Goal: Book appointment/travel/reservation

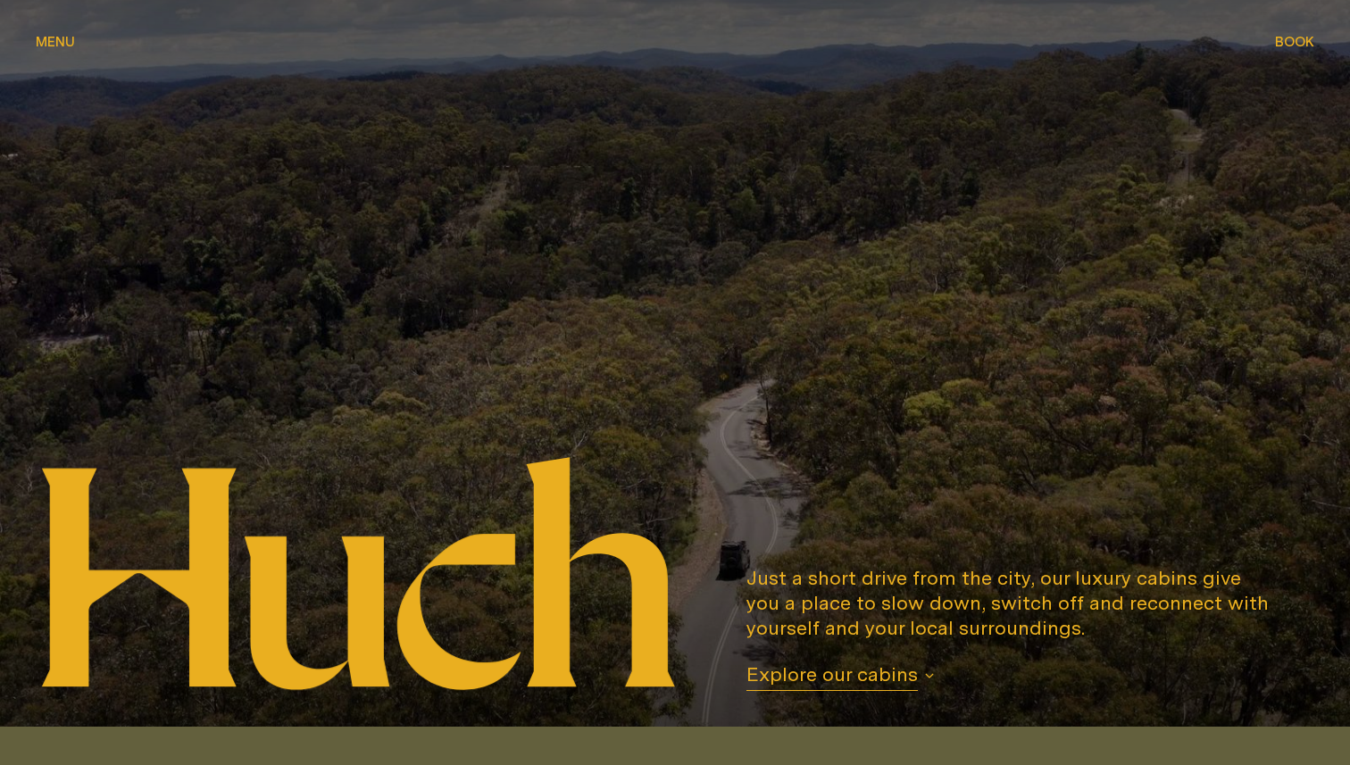
click at [1295, 38] on span "Book" at bounding box center [1294, 41] width 39 height 13
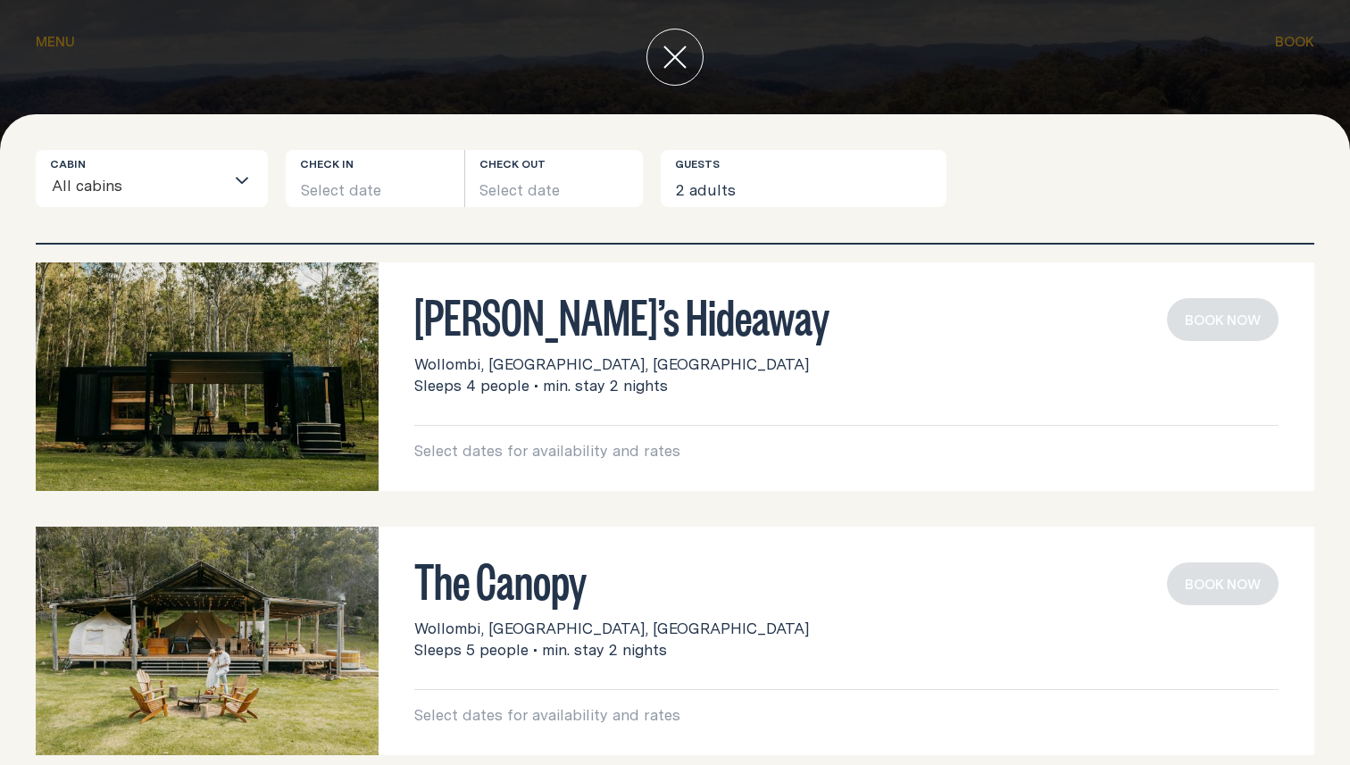
scroll to position [21, 0]
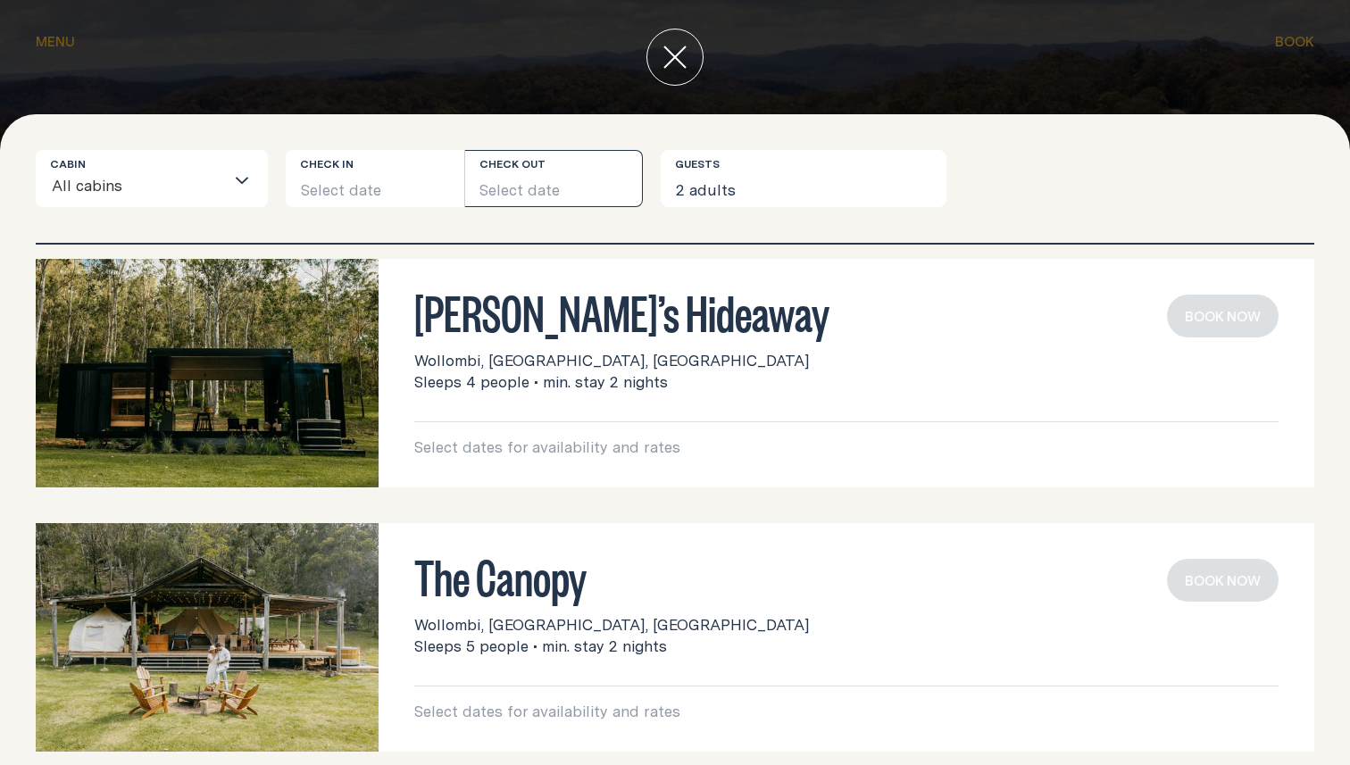
click at [526, 193] on button "Select date" at bounding box center [554, 178] width 179 height 57
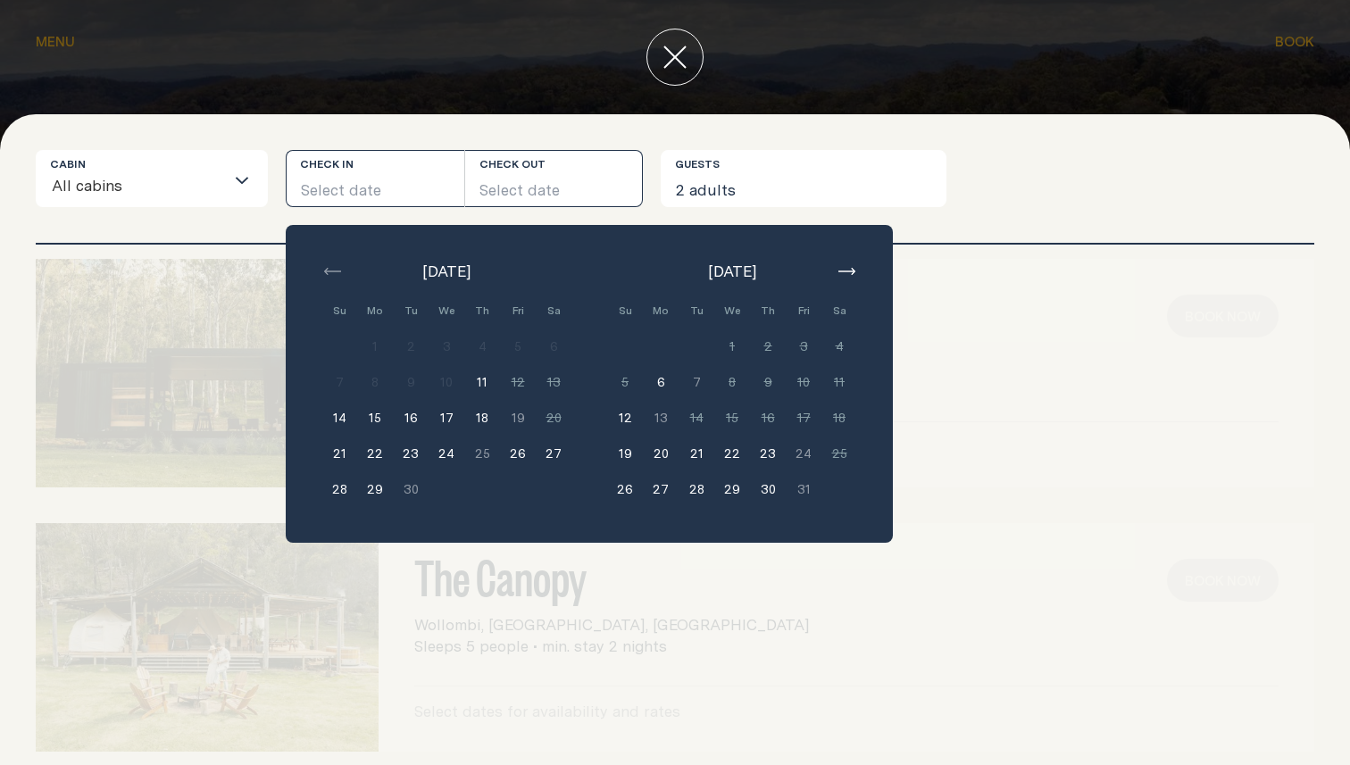
click at [526, 193] on button "Select date" at bounding box center [554, 178] width 179 height 57
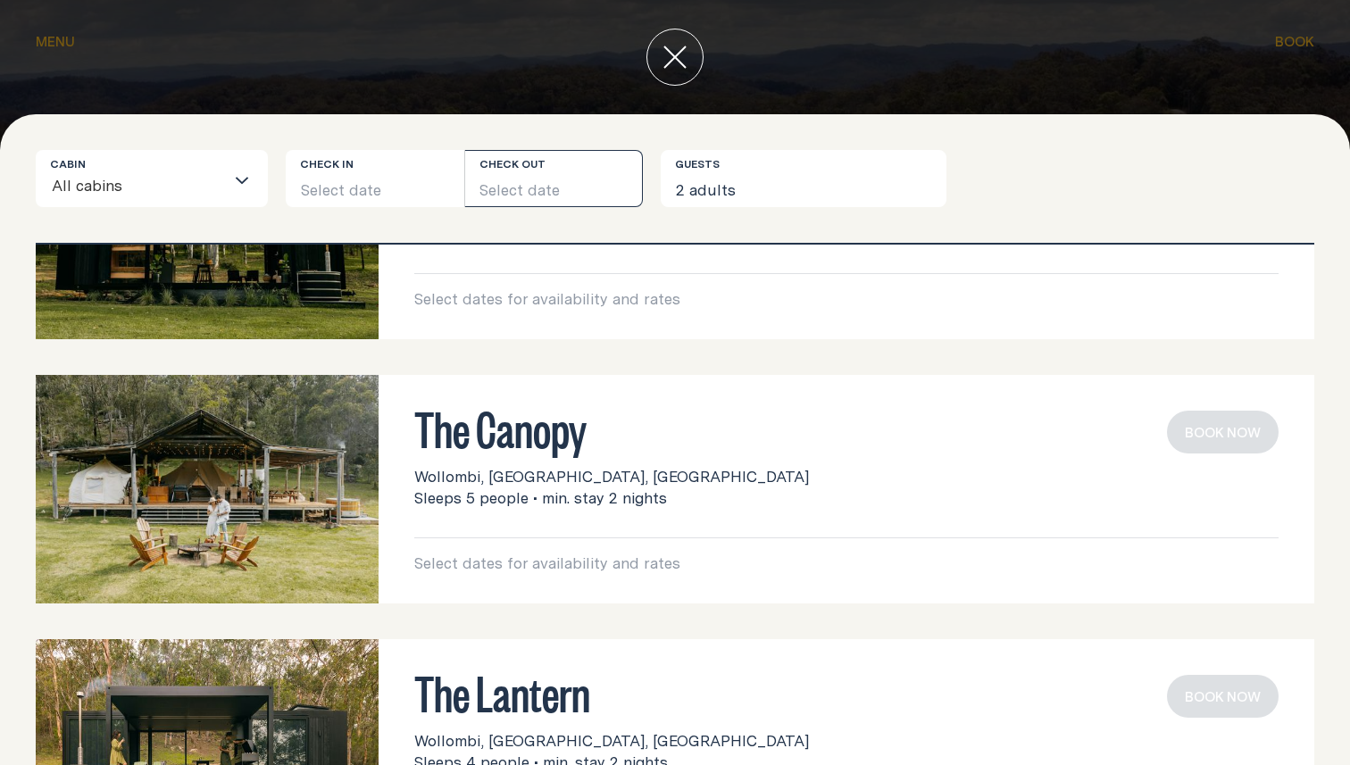
scroll to position [0, 0]
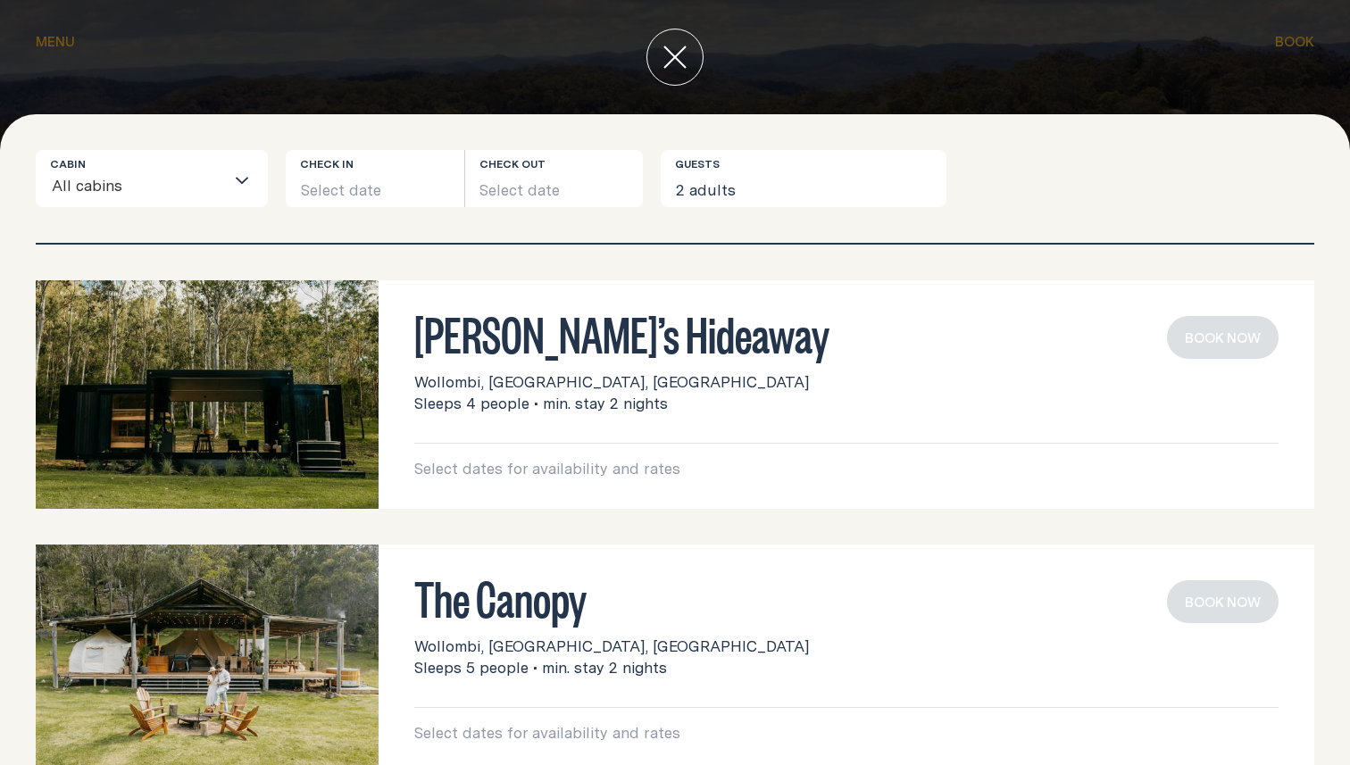
click at [678, 61] on icon "close" at bounding box center [675, 56] width 21 height 21
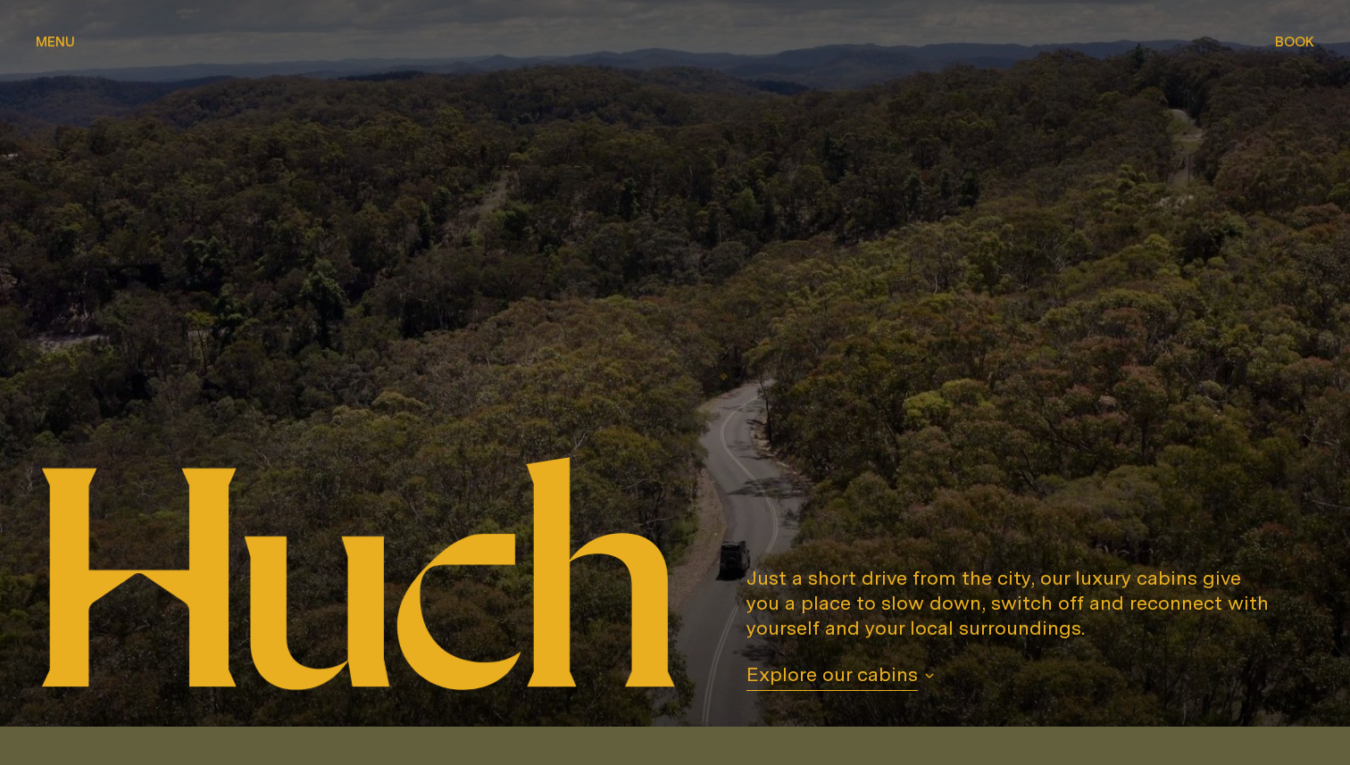
click at [836, 665] on span "Explore our cabins" at bounding box center [832, 676] width 171 height 29
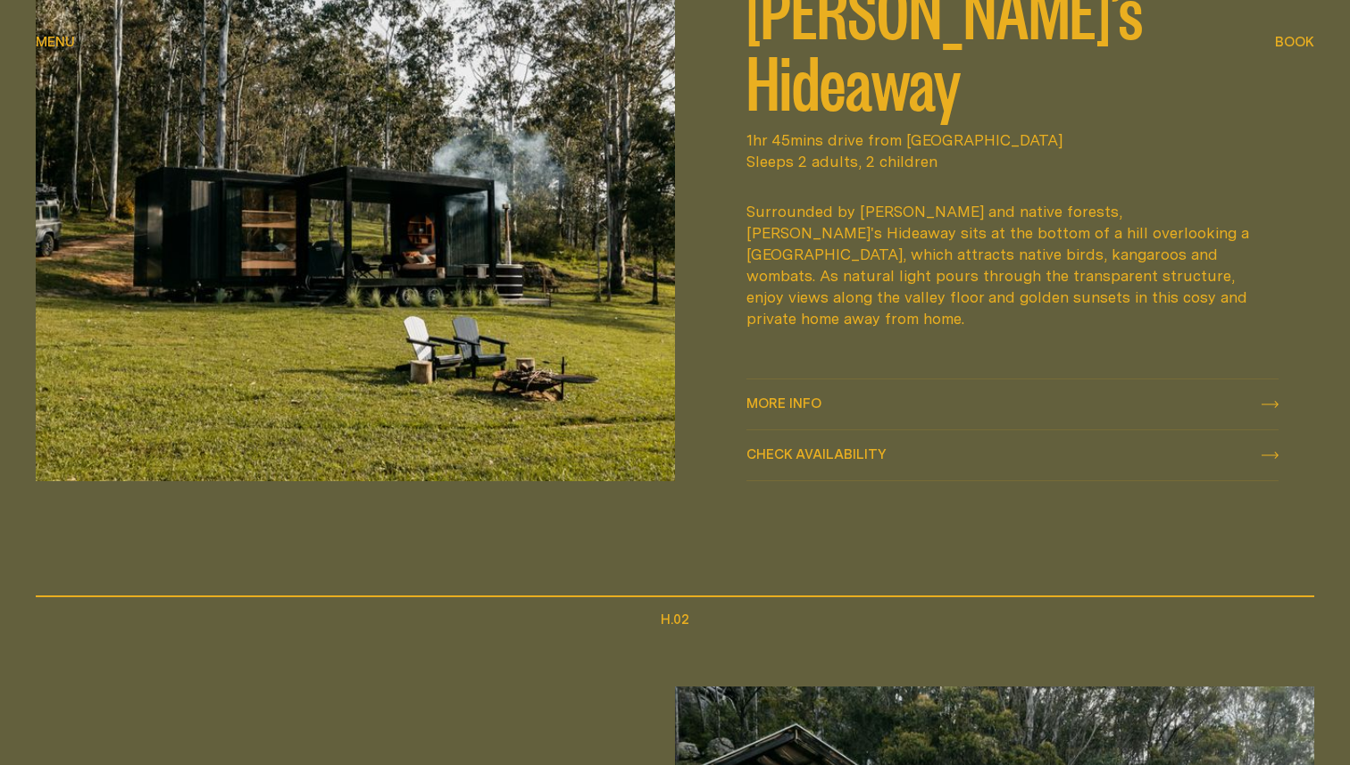
scroll to position [986, 0]
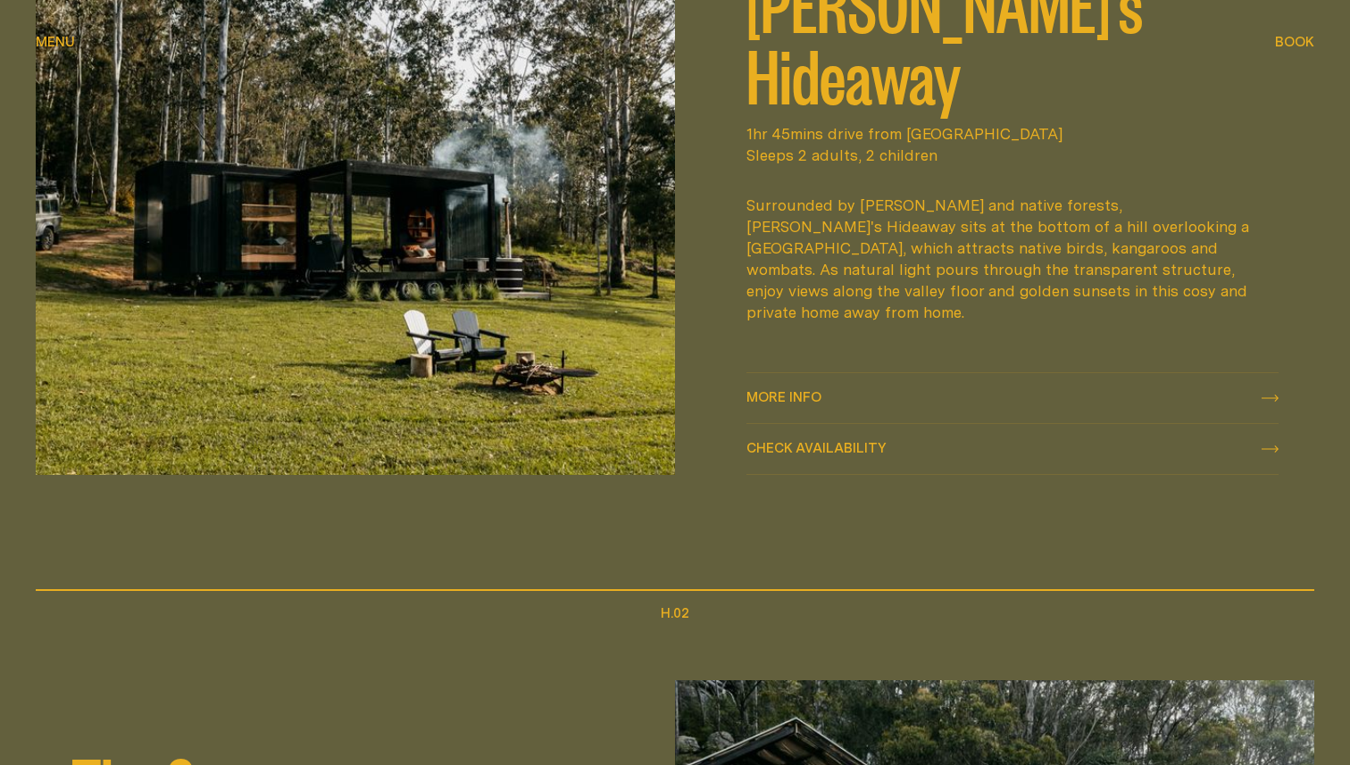
click at [797, 395] on span "More info" at bounding box center [784, 396] width 75 height 13
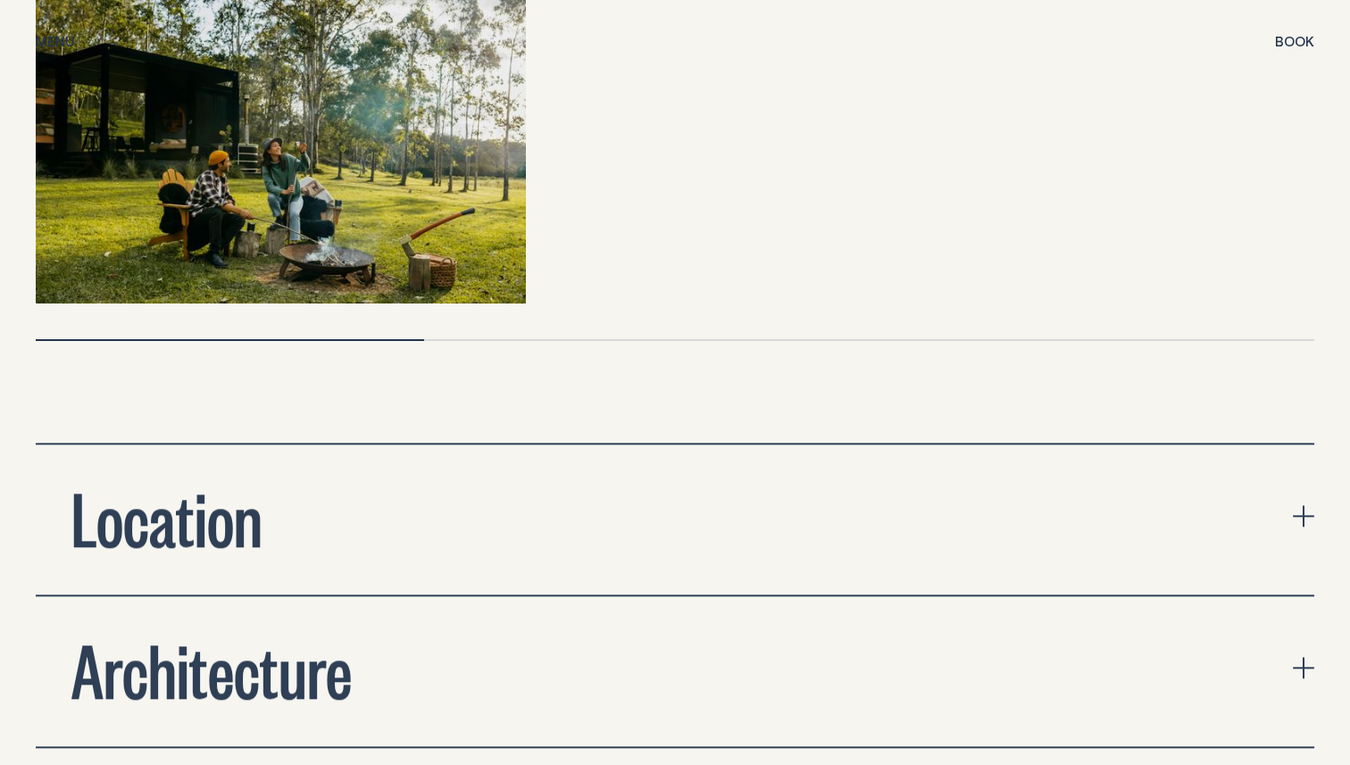
scroll to position [5650, 0]
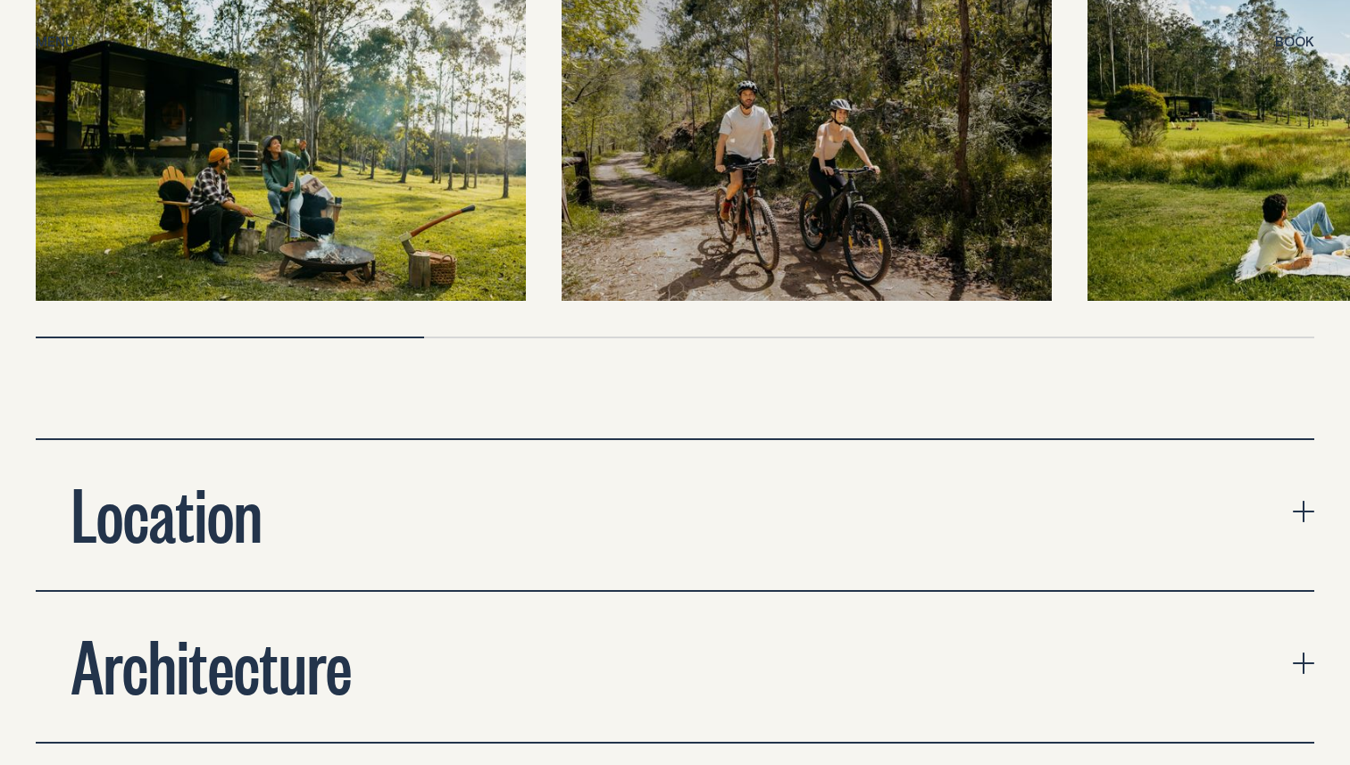
click at [607, 475] on button "Location" at bounding box center [675, 515] width 1279 height 150
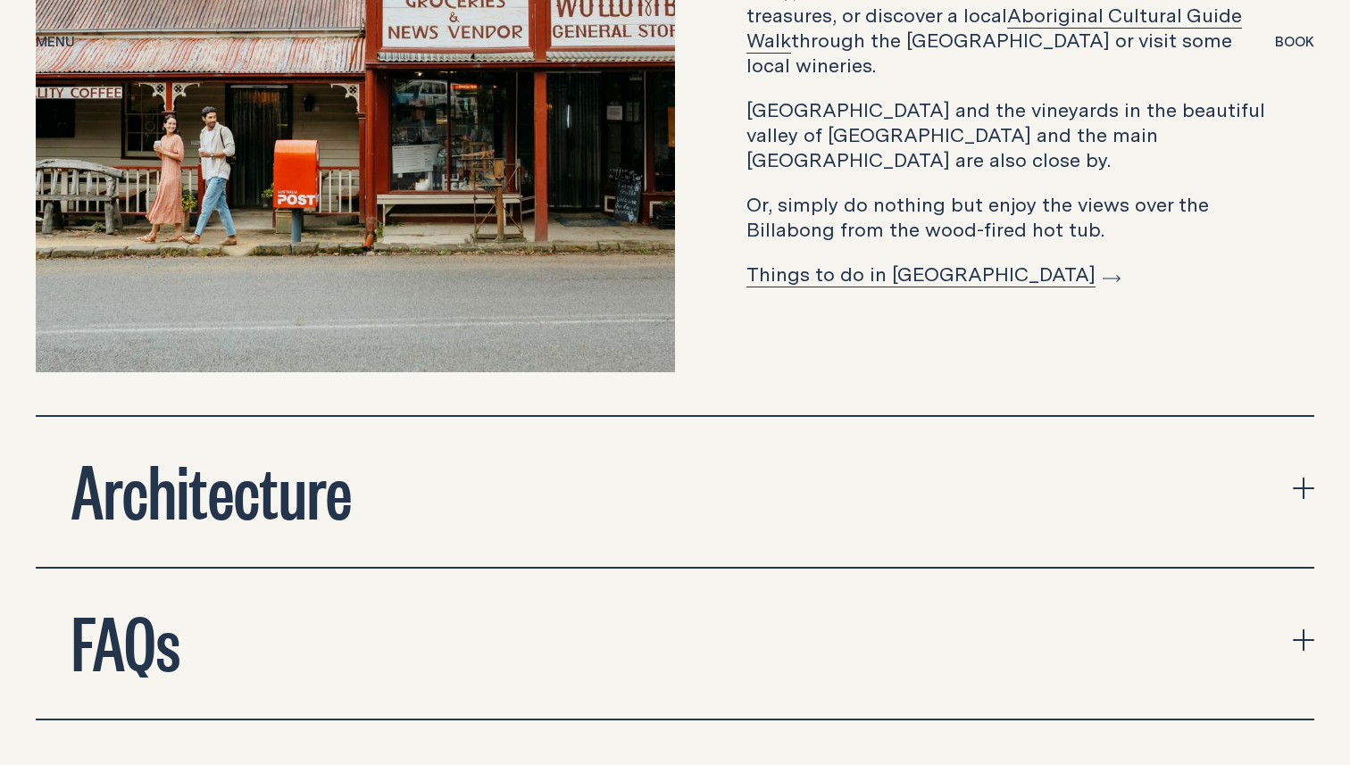
scroll to position [6635, 0]
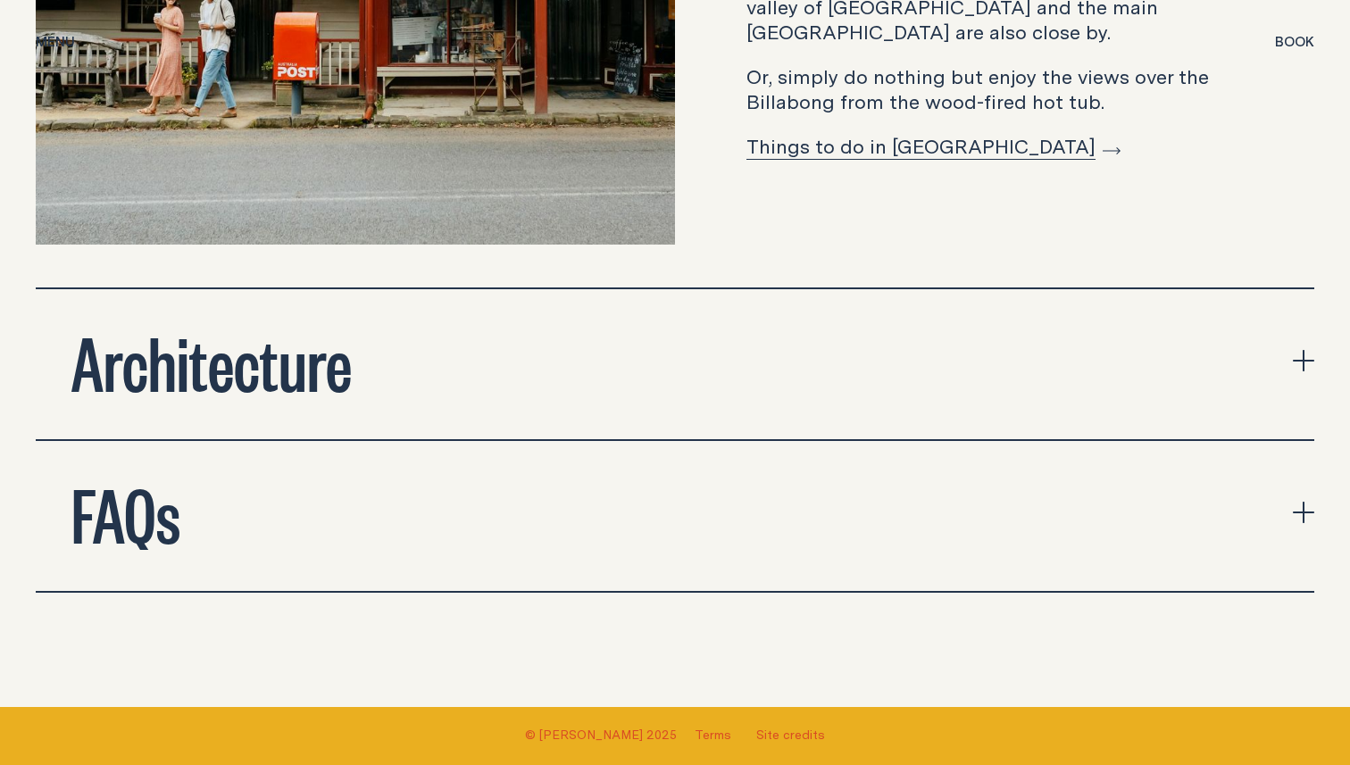
click at [564, 289] on button "Architecture" at bounding box center [675, 364] width 1279 height 150
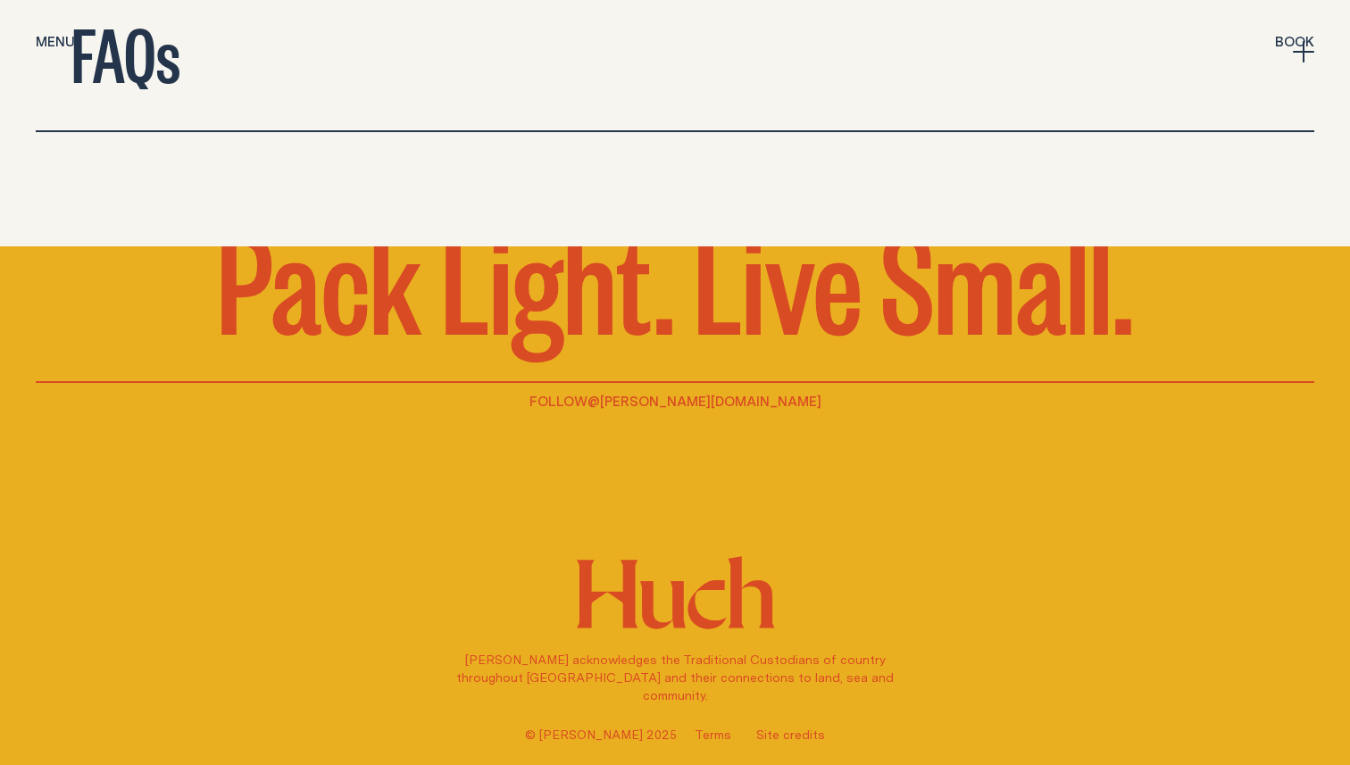
scroll to position [7895, 0]
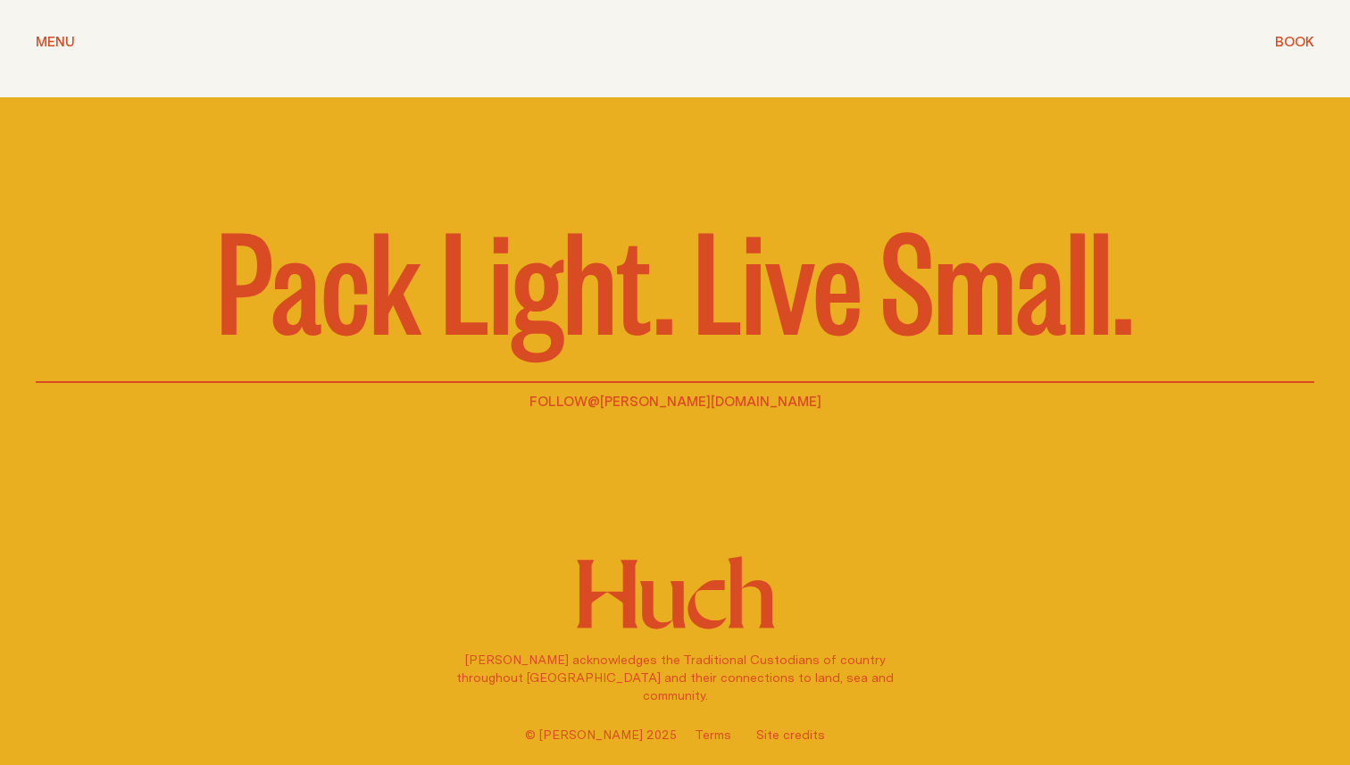
click at [658, 318] on p "Pack Light. Live Small." at bounding box center [675, 276] width 917 height 143
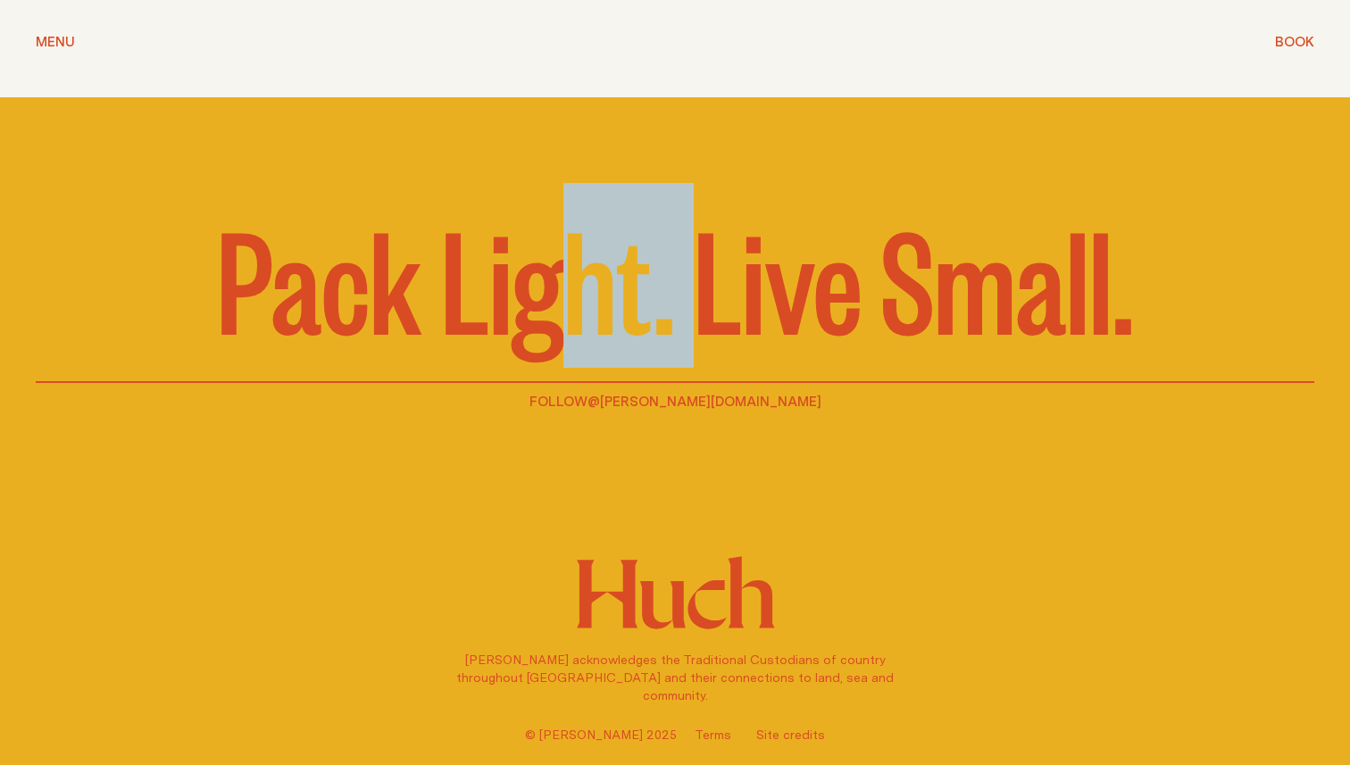
drag, startPoint x: 695, startPoint y: 318, endPoint x: 556, endPoint y: 318, distance: 139.3
click at [556, 318] on p "Pack Light. Live Small." at bounding box center [675, 276] width 917 height 143
click at [602, 316] on p "Pack Light. Live Small." at bounding box center [675, 276] width 917 height 143
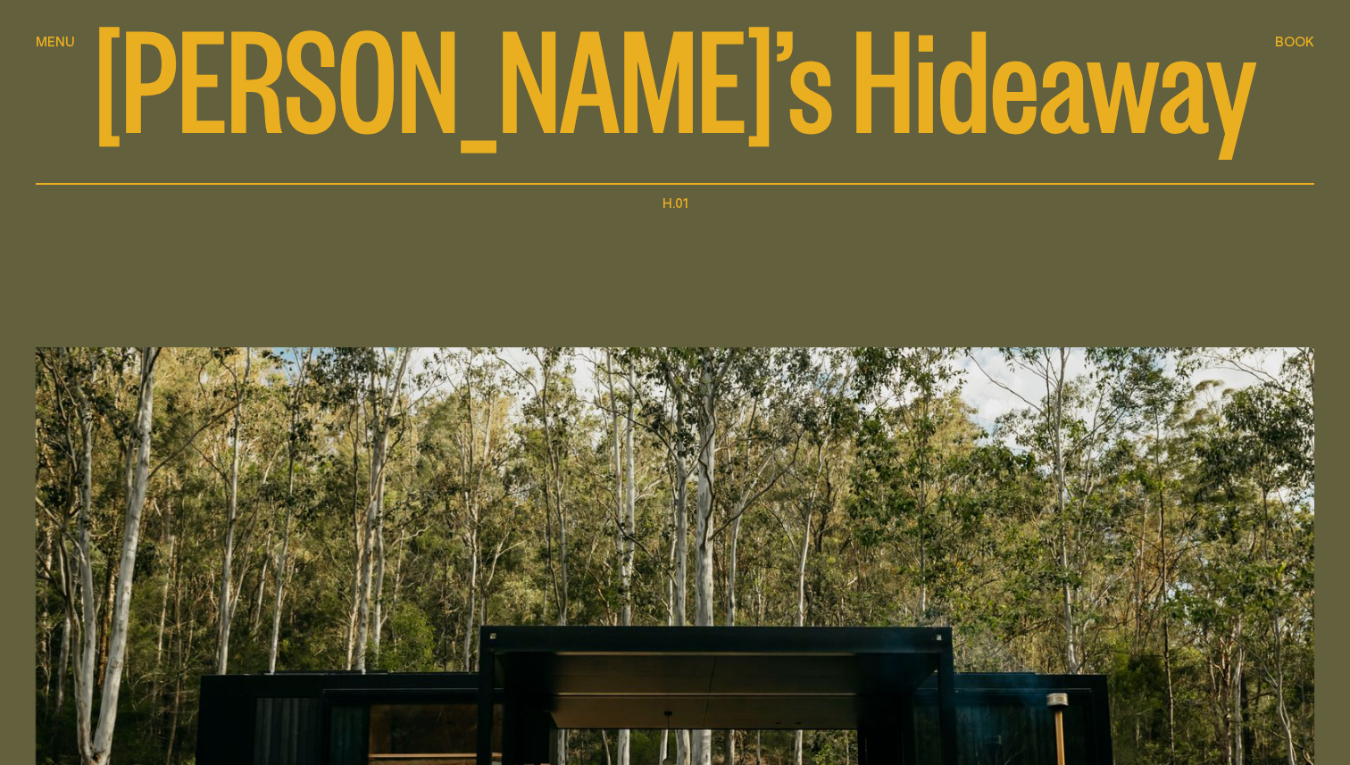
scroll to position [0, 0]
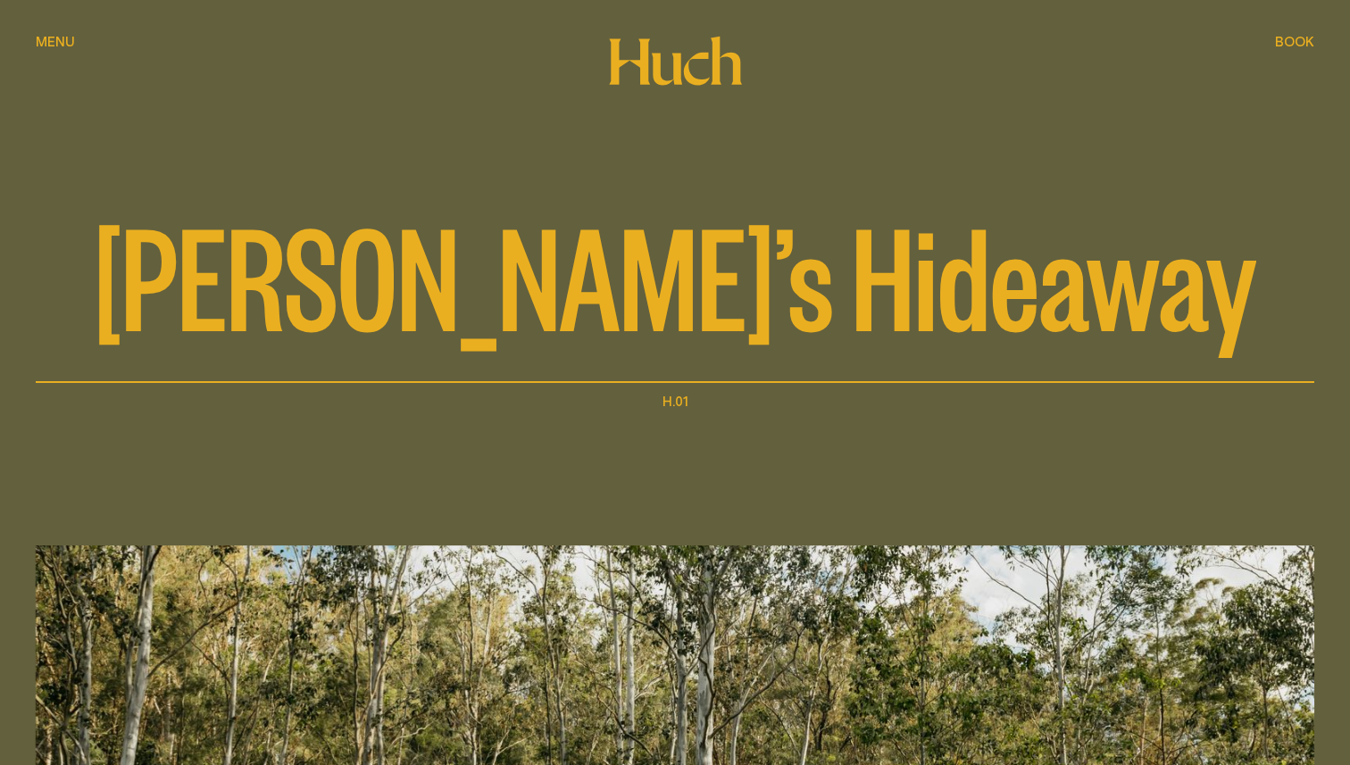
click at [648, 55] on icon at bounding box center [675, 61] width 135 height 50
